Goal: Task Accomplishment & Management: Manage account settings

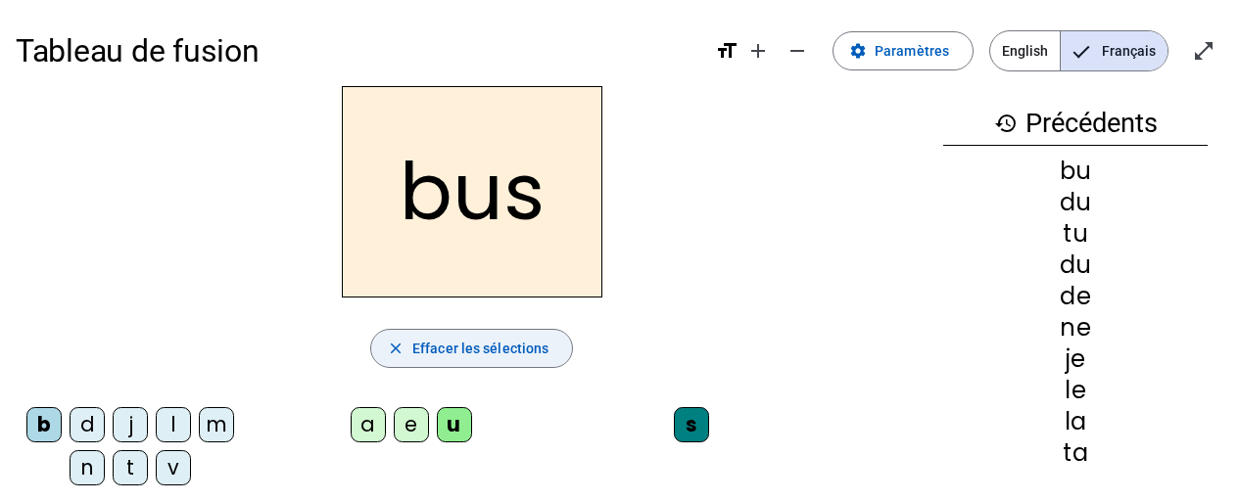
click at [448, 349] on span "Effacer les sélections" at bounding box center [480, 349] width 136 height 24
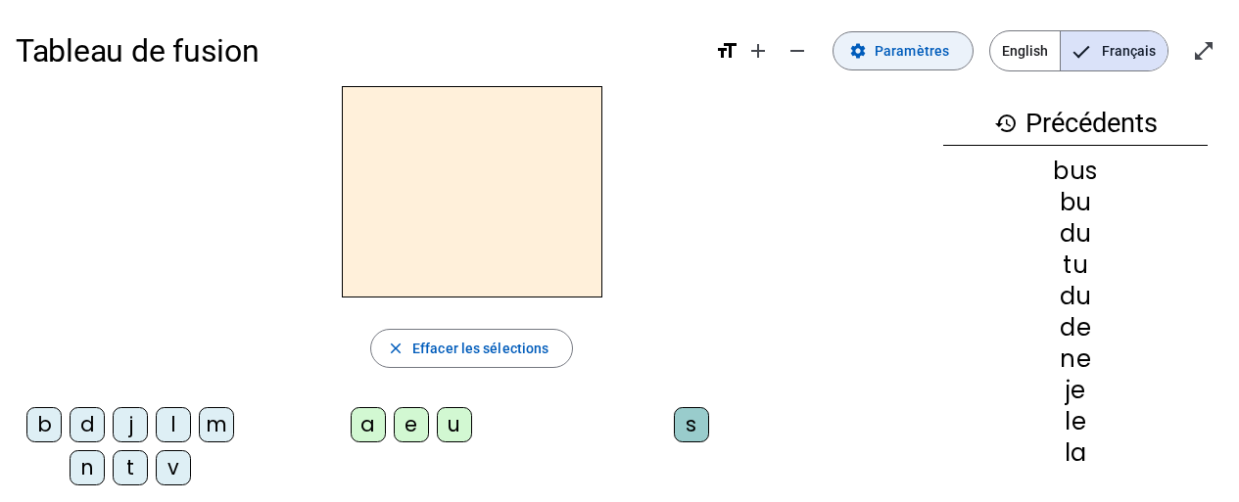
click at [931, 50] on span "Paramètres" at bounding box center [911, 51] width 74 height 24
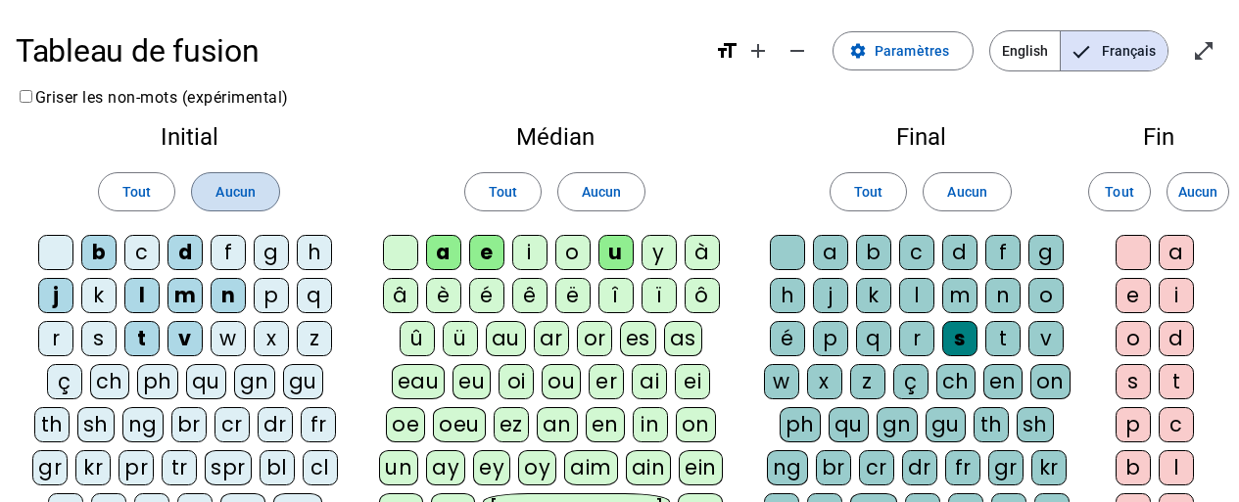
click at [239, 192] on span "Aucun" at bounding box center [234, 192] width 39 height 24
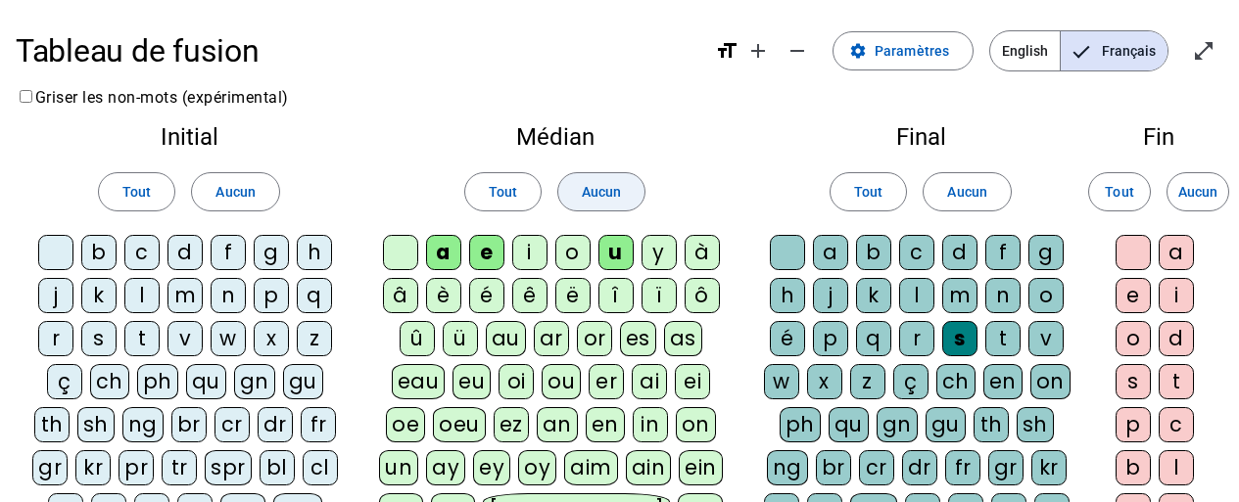
click at [601, 196] on span "Aucun" at bounding box center [601, 192] width 39 height 24
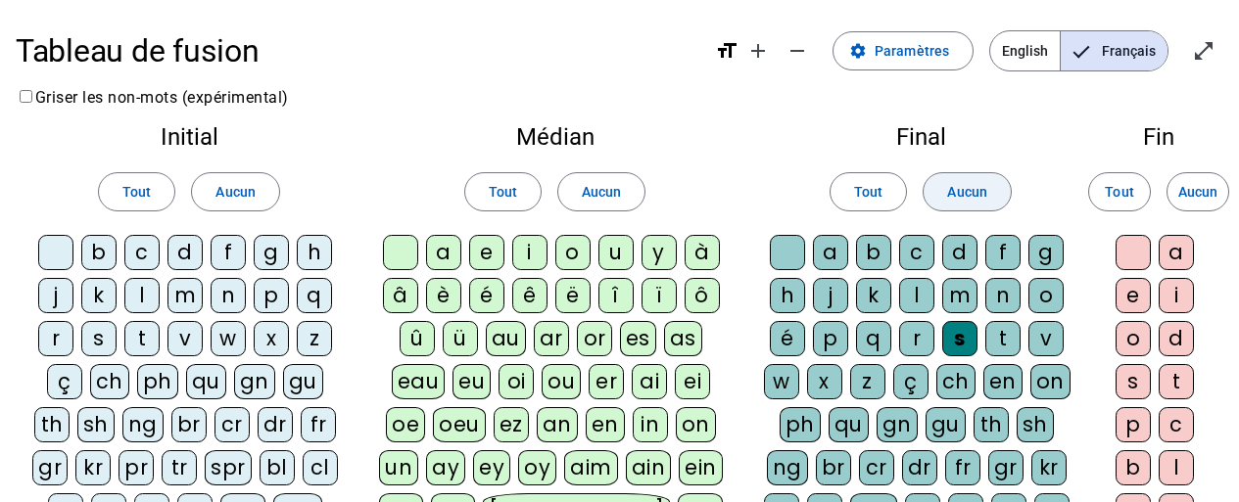
click at [972, 192] on span "Aucun" at bounding box center [966, 192] width 39 height 24
click at [1194, 190] on span "Aucun" at bounding box center [1197, 192] width 39 height 24
click at [274, 298] on div "p" at bounding box center [271, 295] width 35 height 35
click at [440, 256] on div "a" at bounding box center [443, 252] width 35 height 35
click at [918, 337] on div "r" at bounding box center [916, 338] width 35 height 35
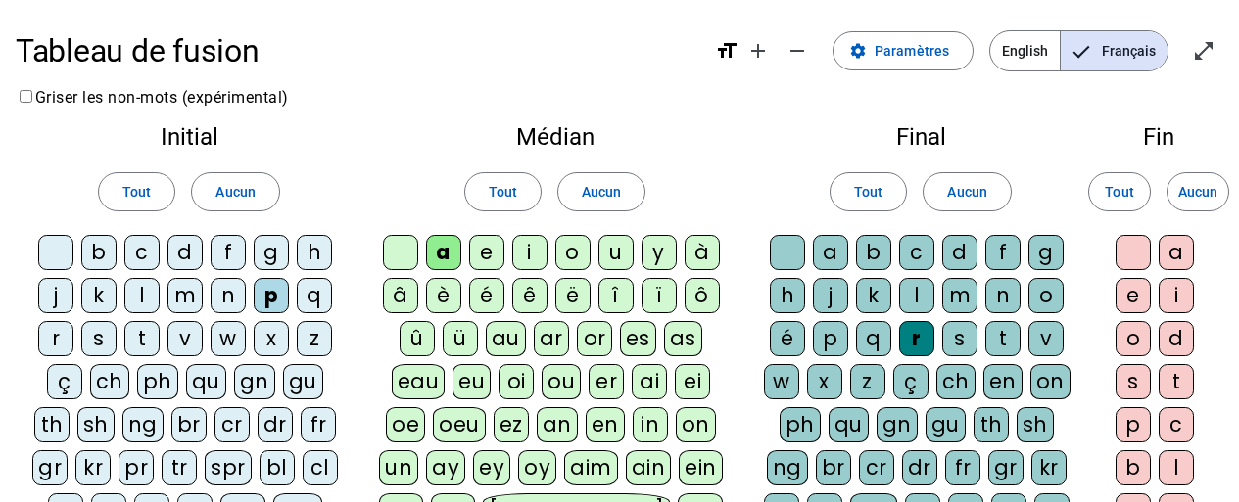
click at [149, 259] on div "c" at bounding box center [141, 252] width 35 height 35
click at [908, 300] on div "l" at bounding box center [916, 295] width 35 height 35
click at [180, 339] on div "v" at bounding box center [184, 338] width 35 height 35
click at [106, 257] on div "b" at bounding box center [98, 252] width 35 height 35
click at [916, 260] on div "c" at bounding box center [916, 252] width 35 height 35
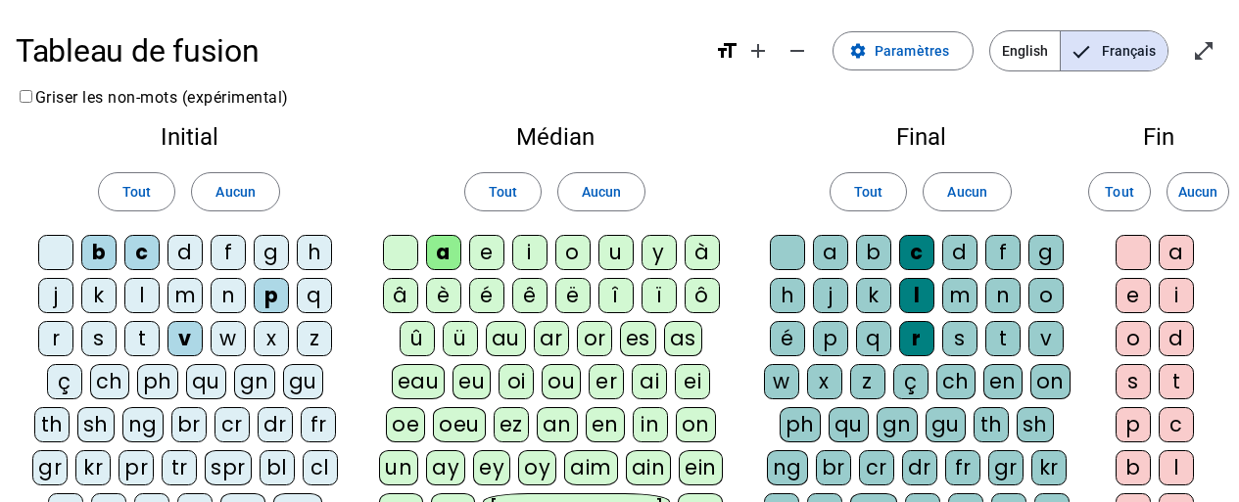
click at [107, 336] on div "s" at bounding box center [98, 338] width 35 height 35
click at [617, 254] on div "u" at bounding box center [615, 252] width 35 height 35
click at [188, 295] on div "m" at bounding box center [184, 295] width 35 height 35
click at [182, 256] on div "d" at bounding box center [184, 252] width 35 height 35
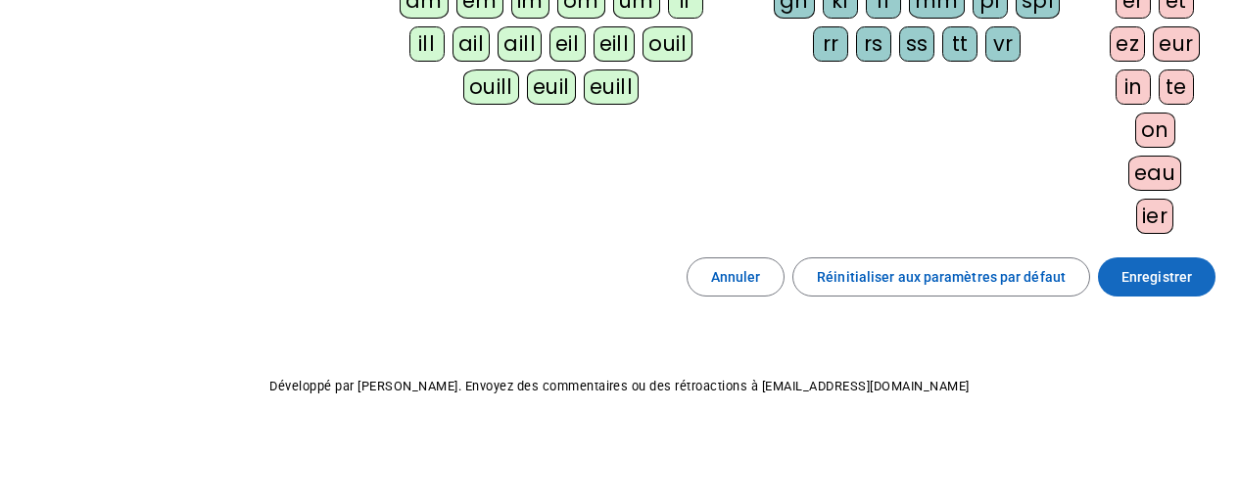
click at [1146, 284] on span "Enregistrer" at bounding box center [1156, 277] width 71 height 24
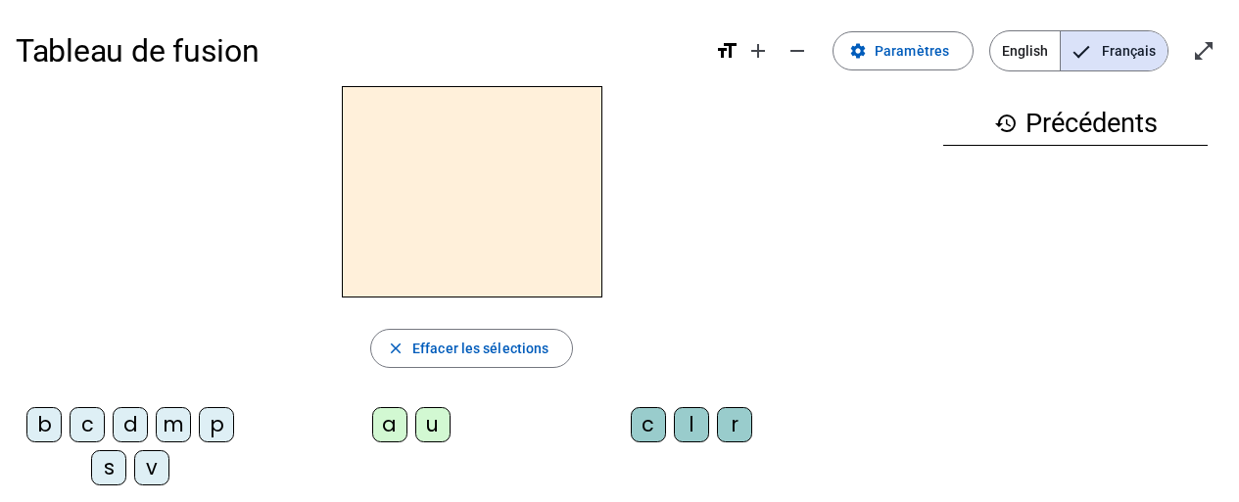
click at [225, 423] on div "p" at bounding box center [216, 424] width 35 height 35
click at [394, 421] on div "a" at bounding box center [389, 424] width 35 height 35
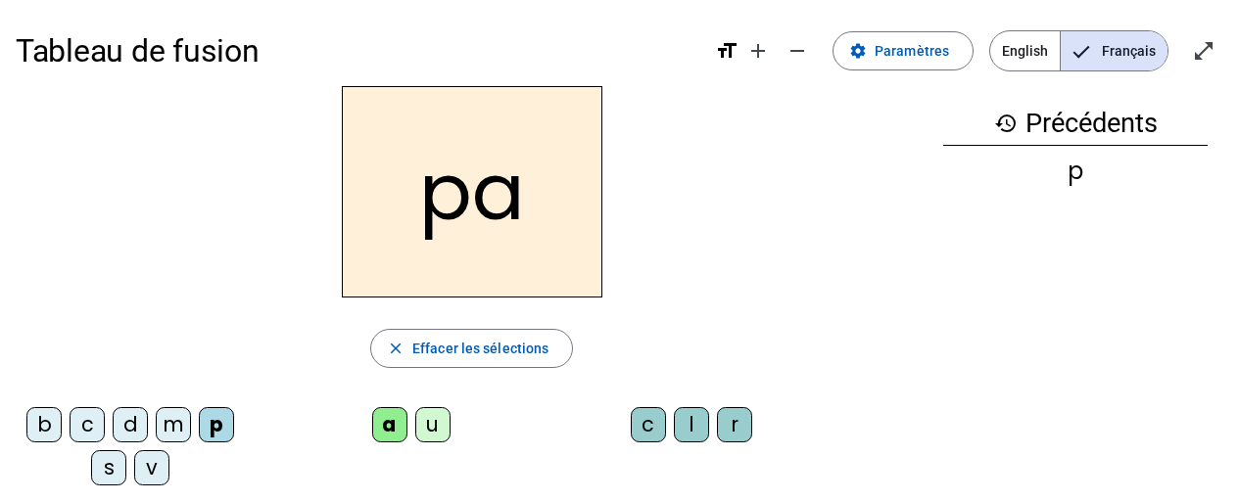
click at [732, 426] on div "r" at bounding box center [734, 424] width 35 height 35
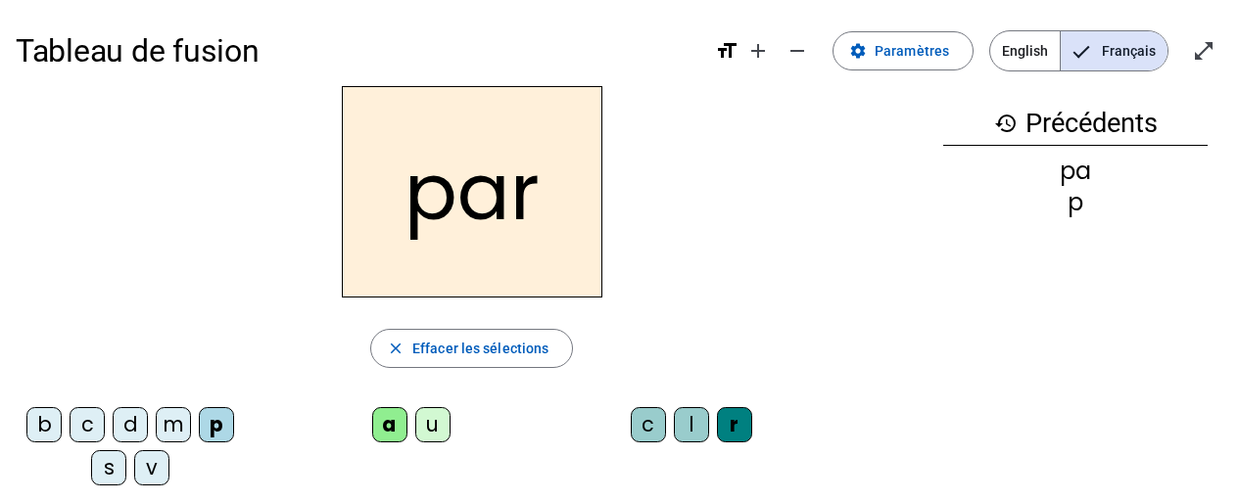
click at [87, 424] on div "c" at bounding box center [87, 424] width 35 height 35
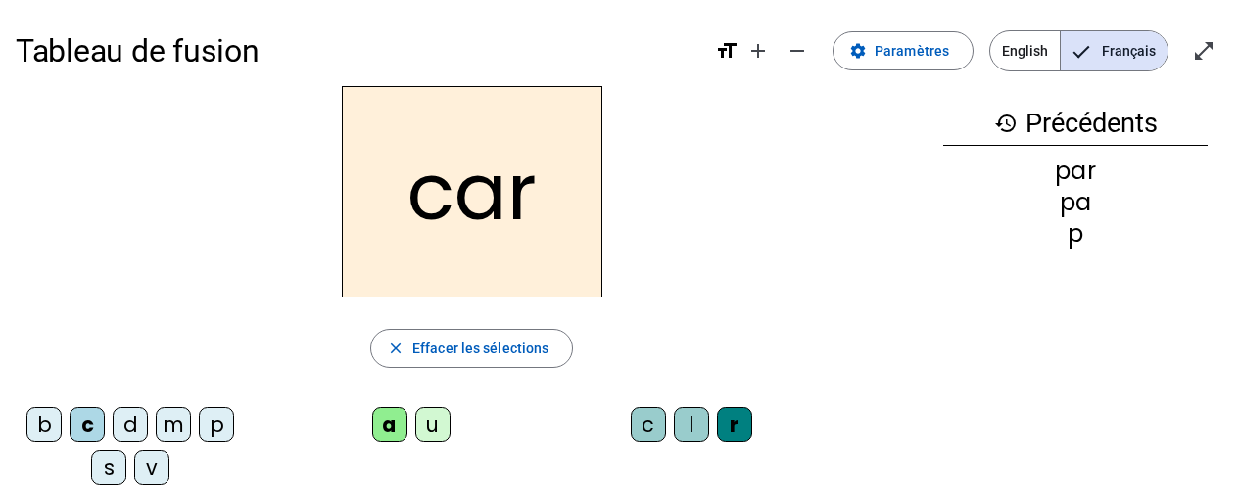
click at [691, 429] on div "l" at bounding box center [691, 424] width 35 height 35
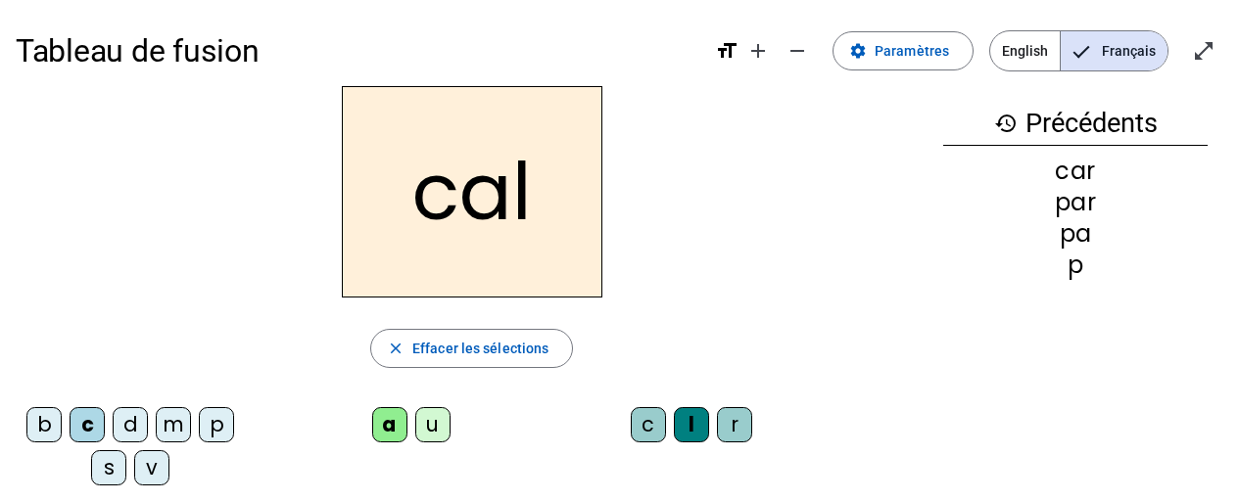
click at [160, 473] on div "v" at bounding box center [151, 467] width 35 height 35
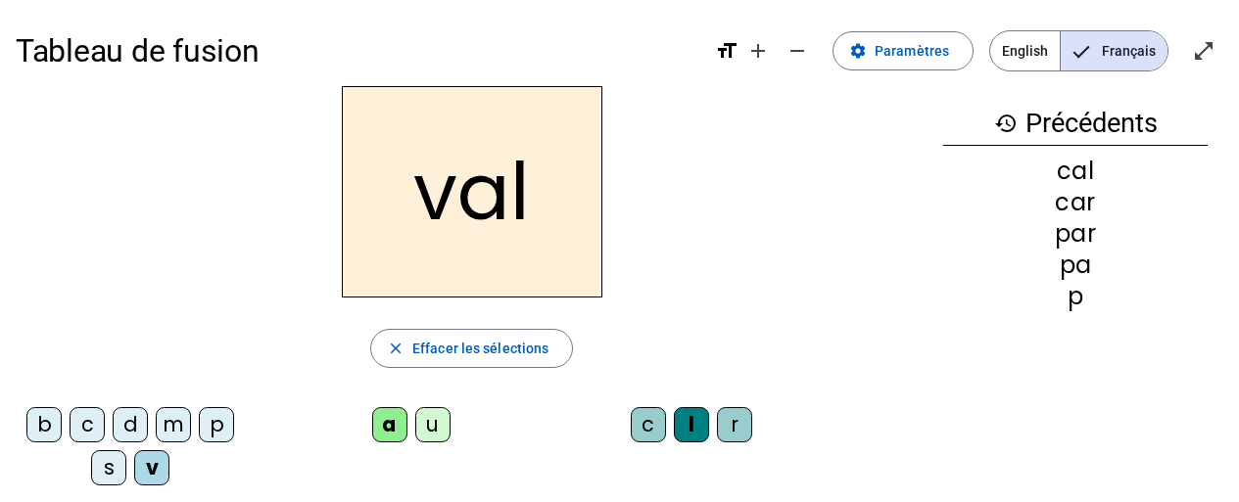
click at [43, 432] on div "b" at bounding box center [43, 424] width 35 height 35
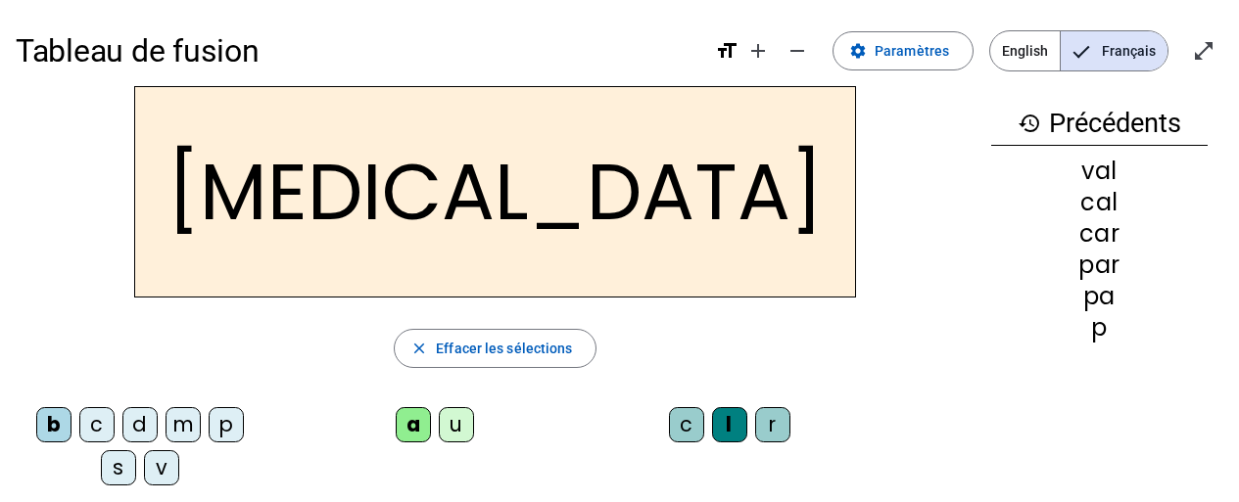
click at [669, 421] on div "c" at bounding box center [686, 424] width 35 height 35
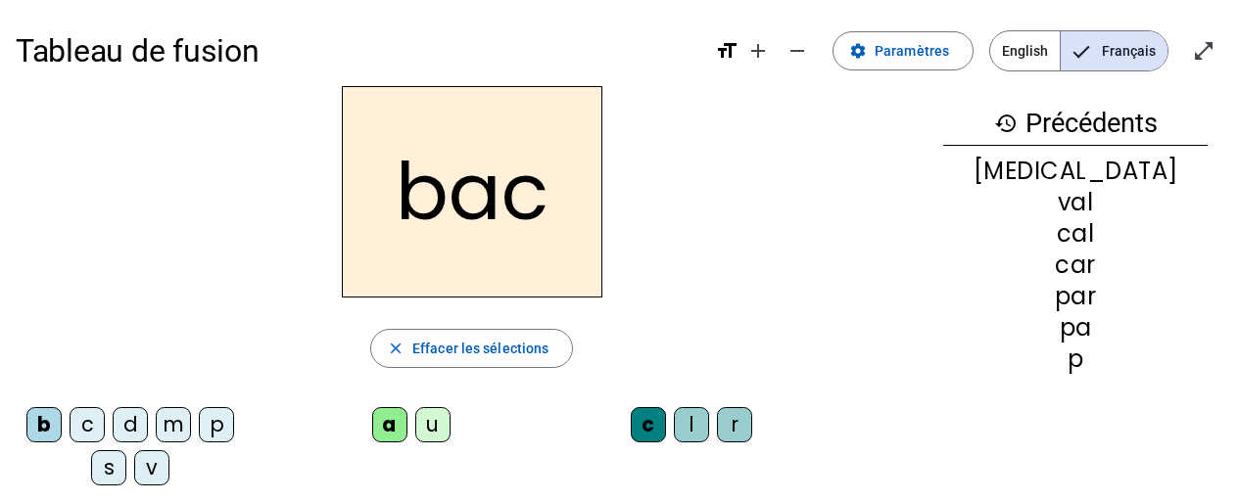
click at [112, 473] on div "s" at bounding box center [108, 467] width 35 height 35
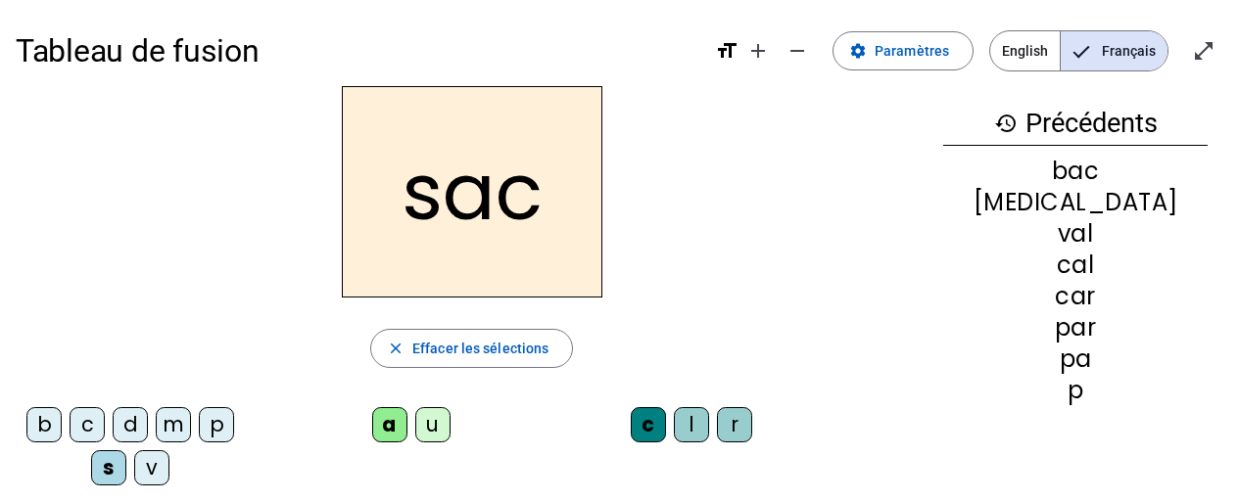
click at [687, 430] on div "l" at bounding box center [691, 424] width 35 height 35
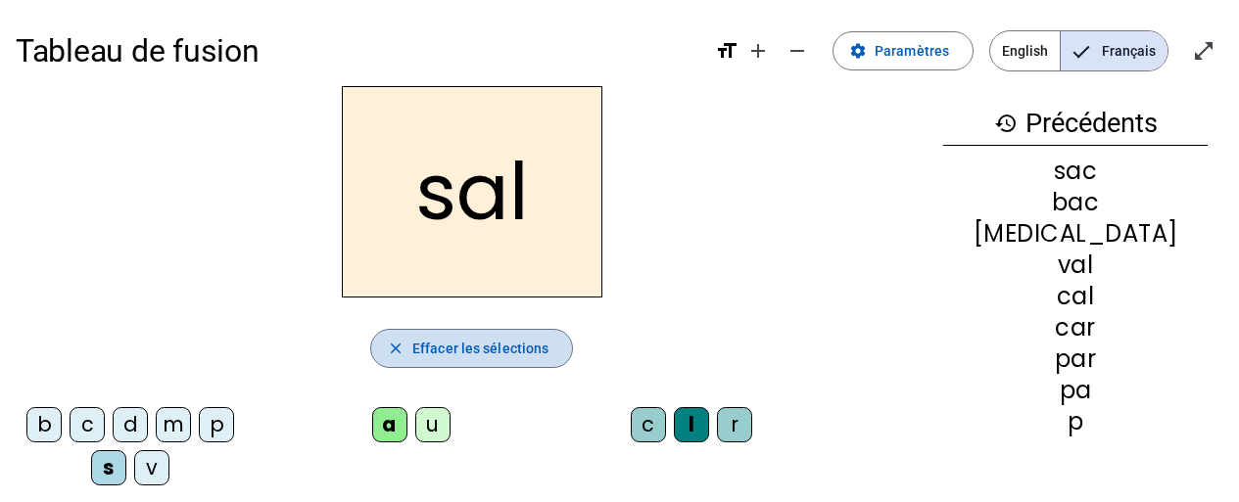
click at [451, 354] on span "Effacer les sélections" at bounding box center [480, 349] width 136 height 24
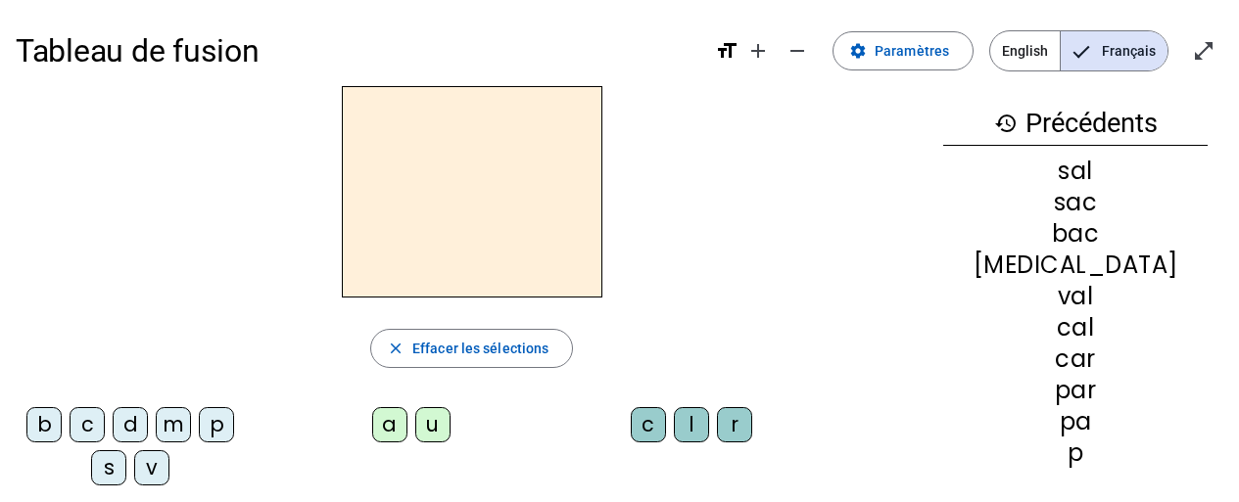
click at [117, 463] on div "s" at bounding box center [108, 467] width 35 height 35
click at [390, 429] on div "a" at bounding box center [389, 424] width 35 height 35
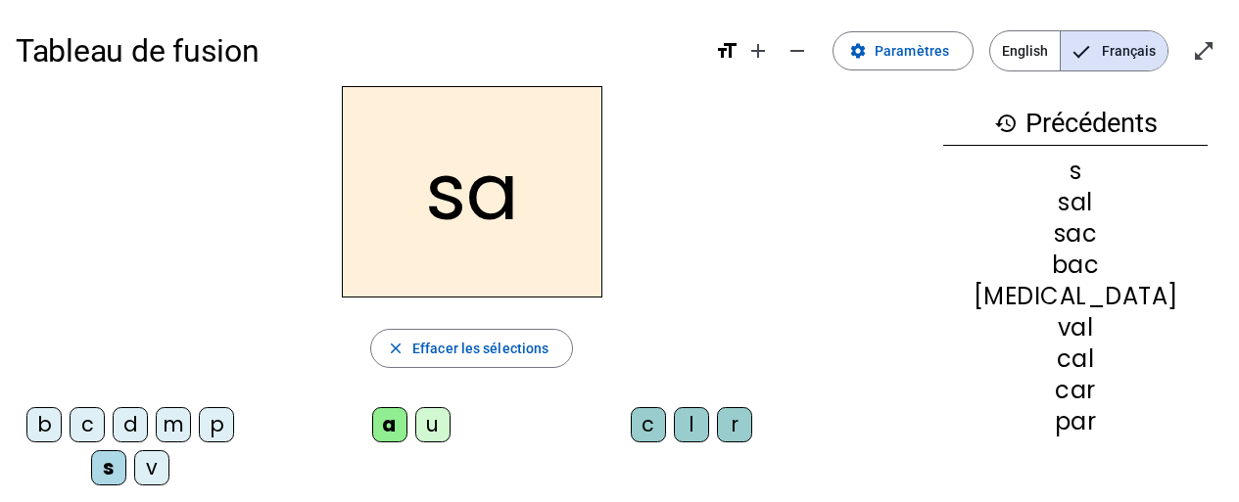
click at [437, 432] on div "u" at bounding box center [432, 424] width 35 height 35
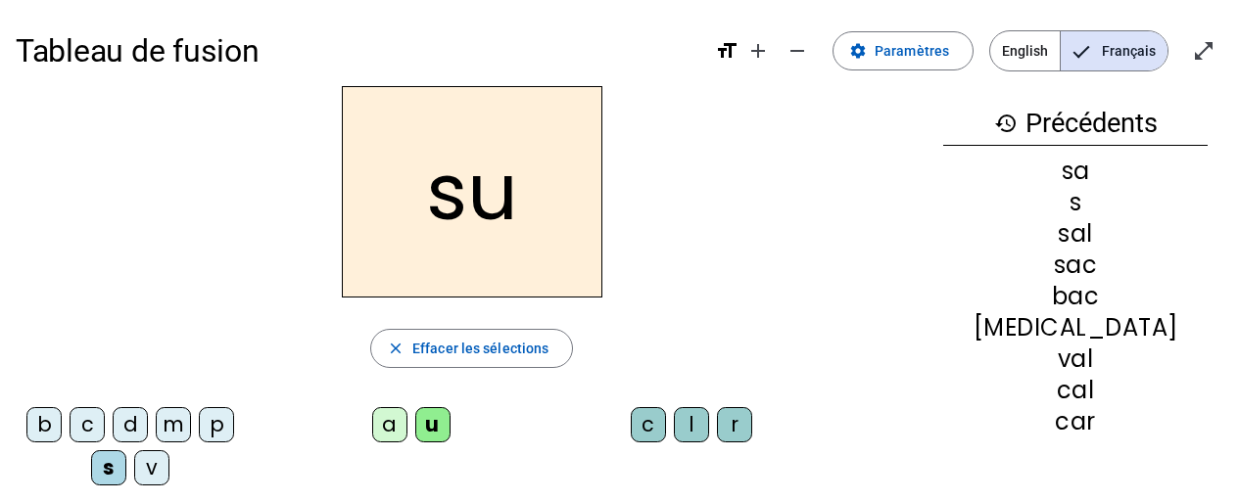
click at [741, 431] on div "r" at bounding box center [734, 424] width 35 height 35
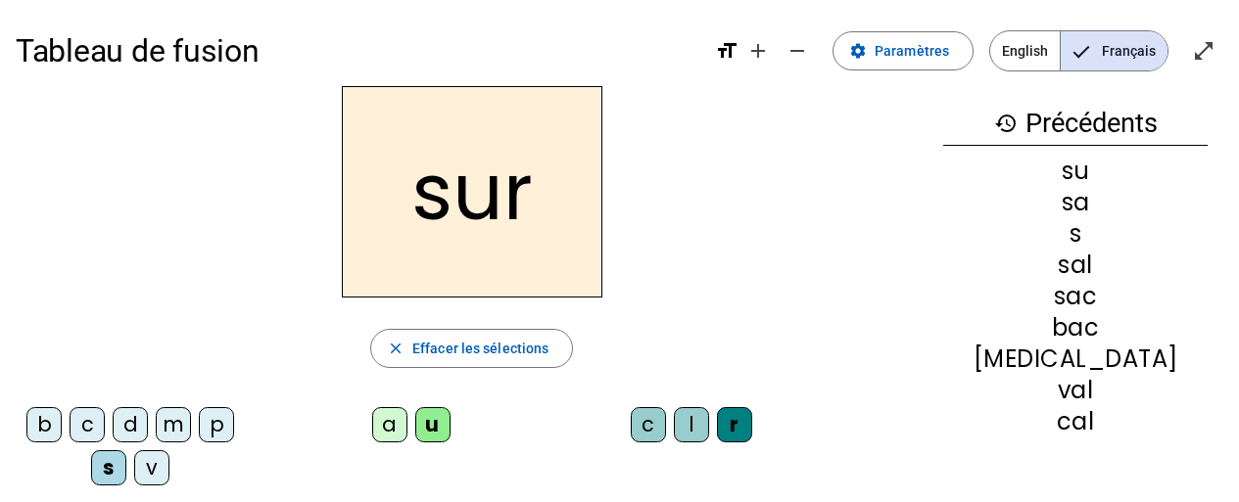
click at [172, 429] on div "m" at bounding box center [173, 424] width 35 height 35
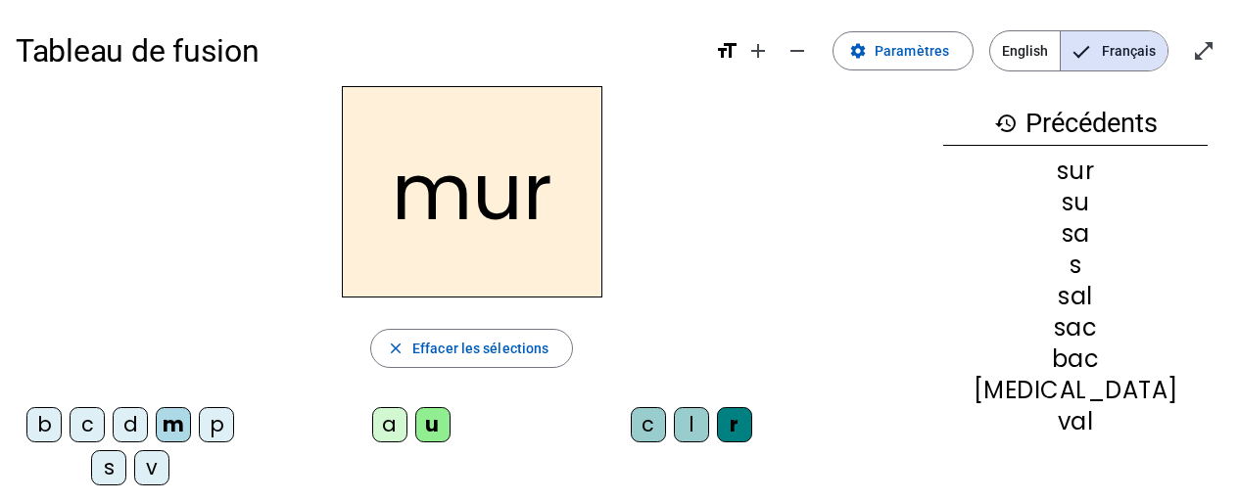
click at [122, 429] on div "d" at bounding box center [130, 424] width 35 height 35
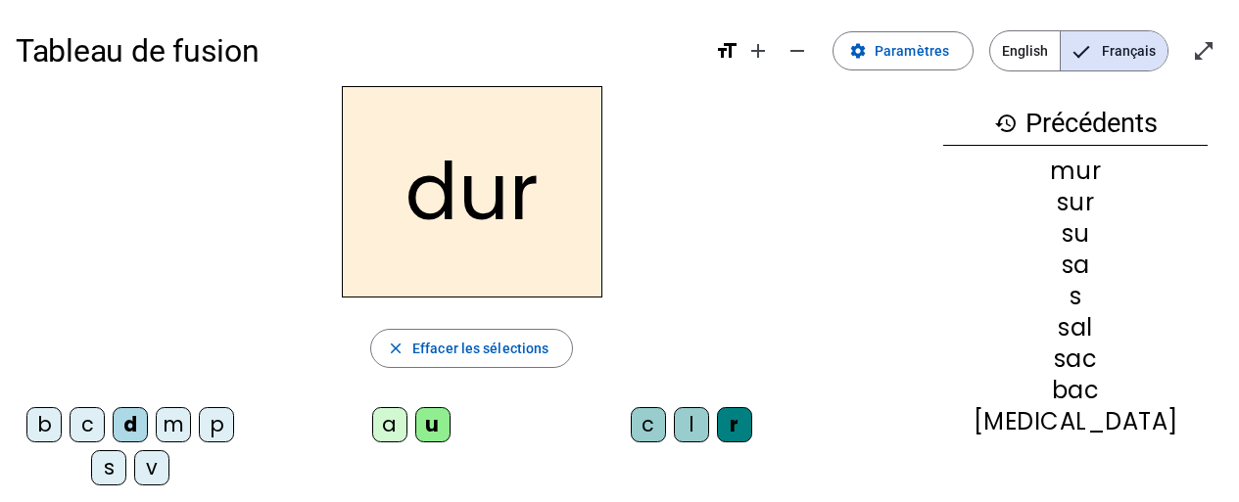
click at [216, 429] on div "p" at bounding box center [216, 424] width 35 height 35
